Goal: Information Seeking & Learning: Find specific fact

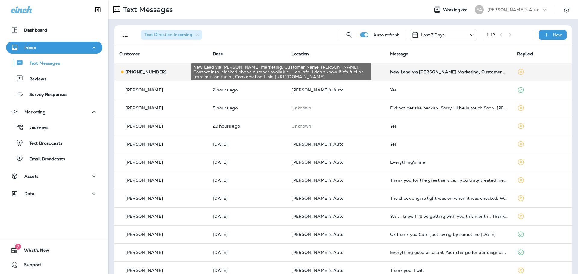
click at [422, 73] on div "New Lead via [PERSON_NAME] Marketing, Customer Name: [PERSON_NAME], Contact inf…" at bounding box center [448, 72] width 117 height 5
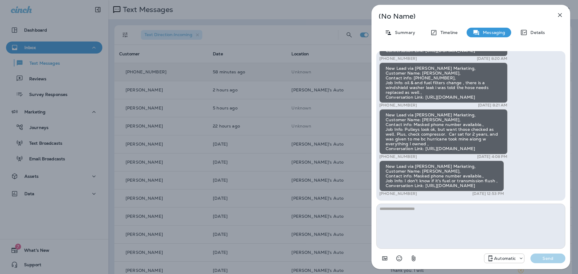
click at [210, 67] on div "(No Name) Summary Timeline Messaging Details New Lead via [PERSON_NAME] Marketi…" at bounding box center [289, 137] width 578 height 274
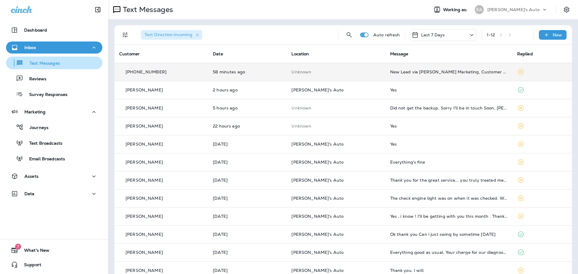
click at [51, 62] on p "Text Messages" at bounding box center [41, 64] width 36 height 6
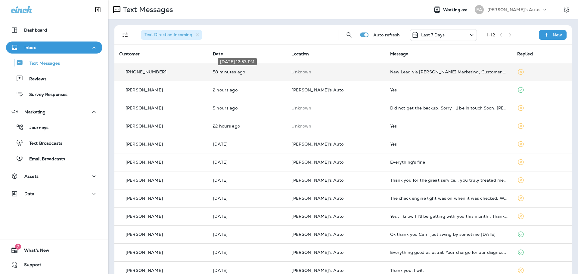
click at [249, 64] on div "[DATE] 12:53 PM" at bounding box center [237, 61] width 39 height 7
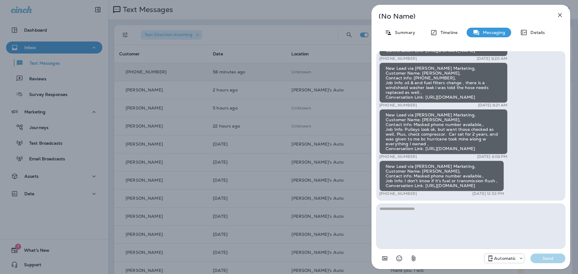
drag, startPoint x: 397, startPoint y: 185, endPoint x: 386, endPoint y: 183, distance: 10.8
click at [386, 183] on div "New Lead via [PERSON_NAME] Marketing, Customer Name: [PERSON_NAME], Contact inf…" at bounding box center [441, 176] width 125 height 31
copy div "[URL][DOMAIN_NAME]"
click at [297, 11] on div "(No Name) Summary Timeline Messaging Details New Lead via [PERSON_NAME] Marketi…" at bounding box center [289, 137] width 578 height 274
